Goal: Task Accomplishment & Management: Complete application form

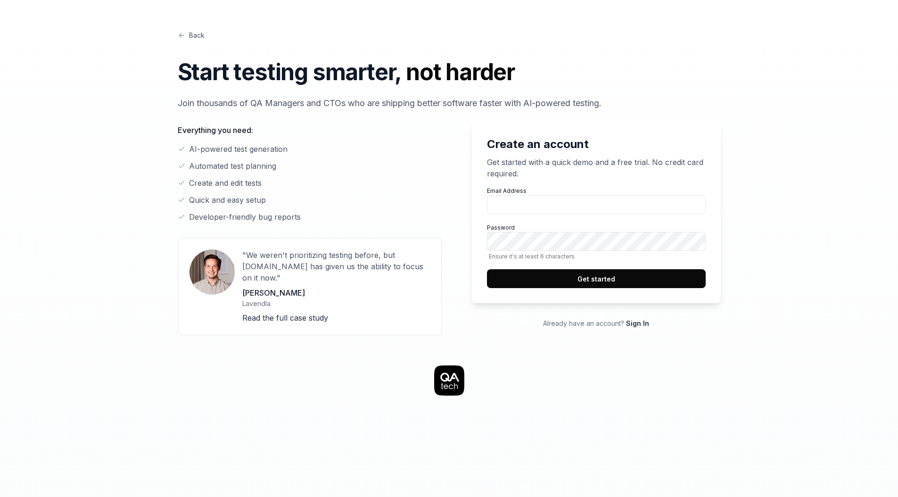
click at [130, 214] on div "Back Start testing smarter, not harder Join thousands of QA Managers and CTOs w…" at bounding box center [449, 446] width 724 height 892
